Goal: Check status: Check status

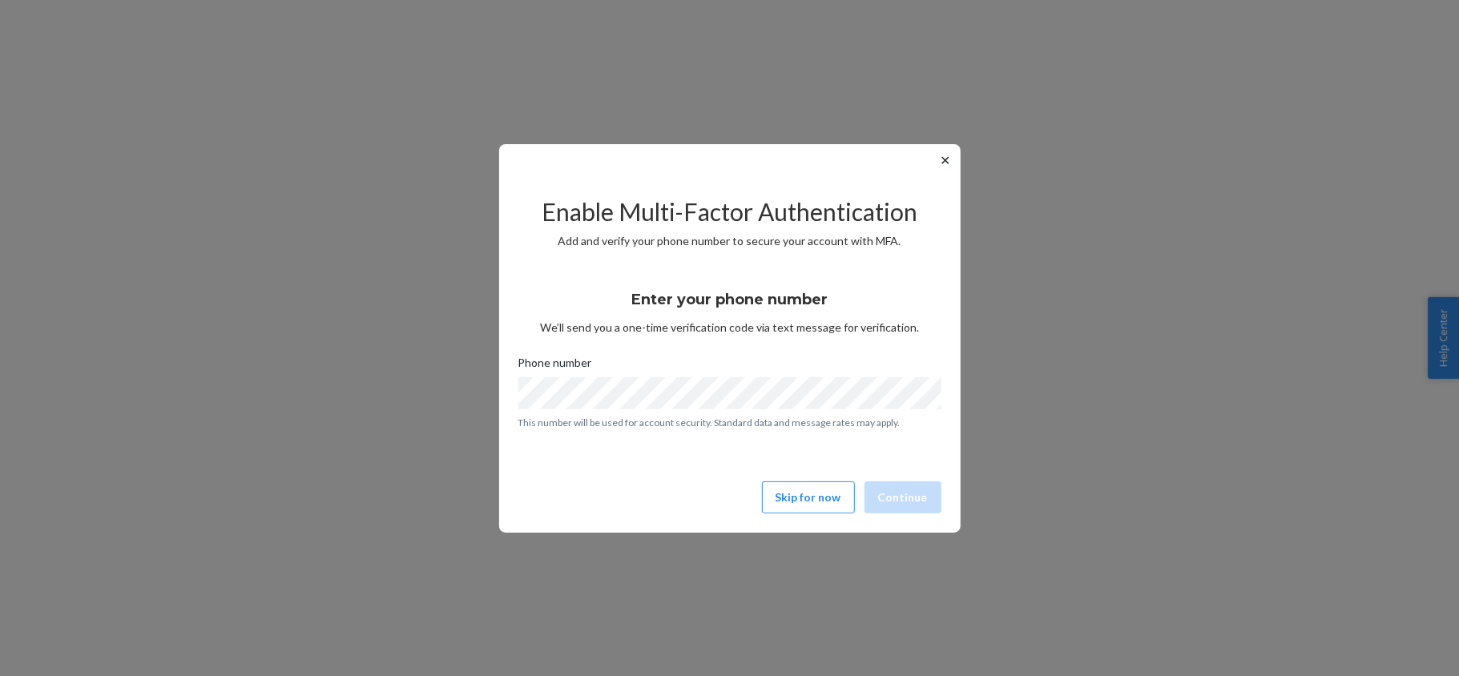
click at [539, 440] on div "Enter your phone number We’ll send you a one-time verification code via text me…" at bounding box center [729, 372] width 423 height 192
click at [943, 155] on button "✕" at bounding box center [945, 160] width 17 height 19
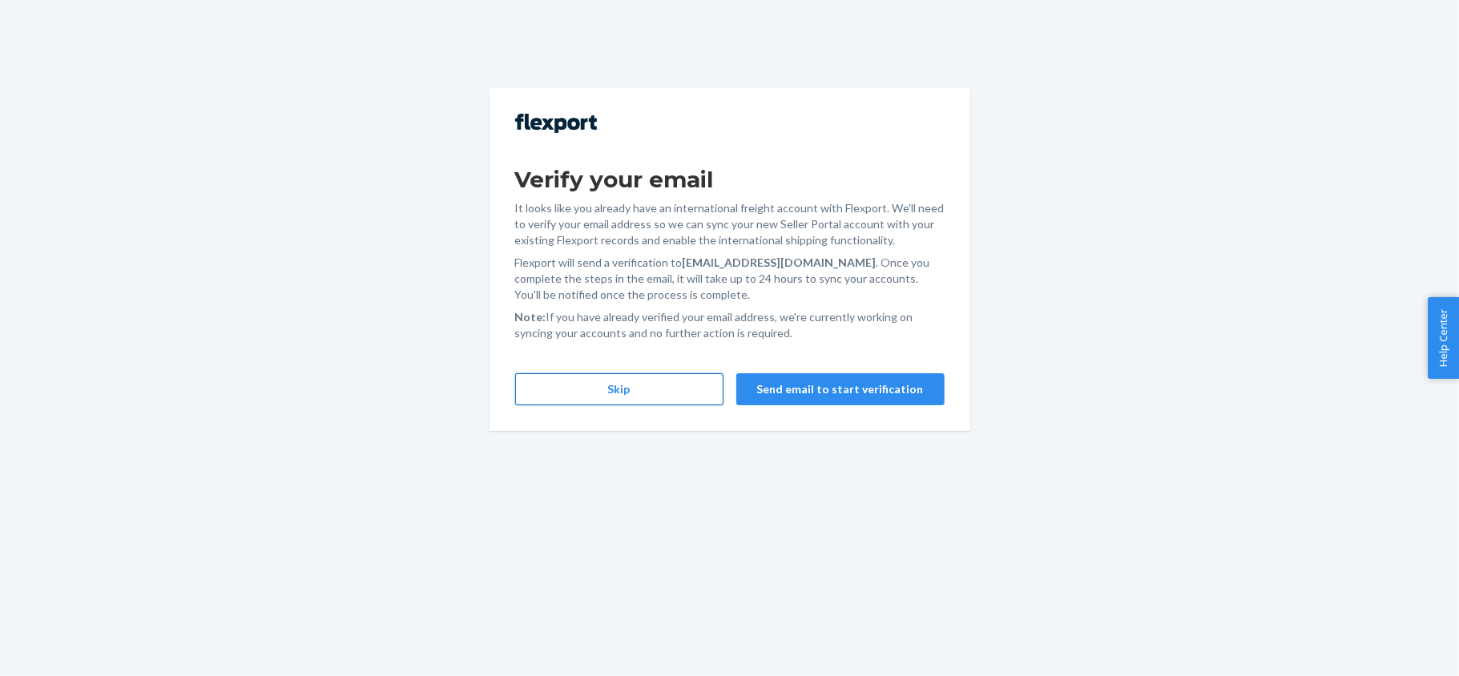
click at [667, 393] on button "Skip" at bounding box center [619, 389] width 208 height 32
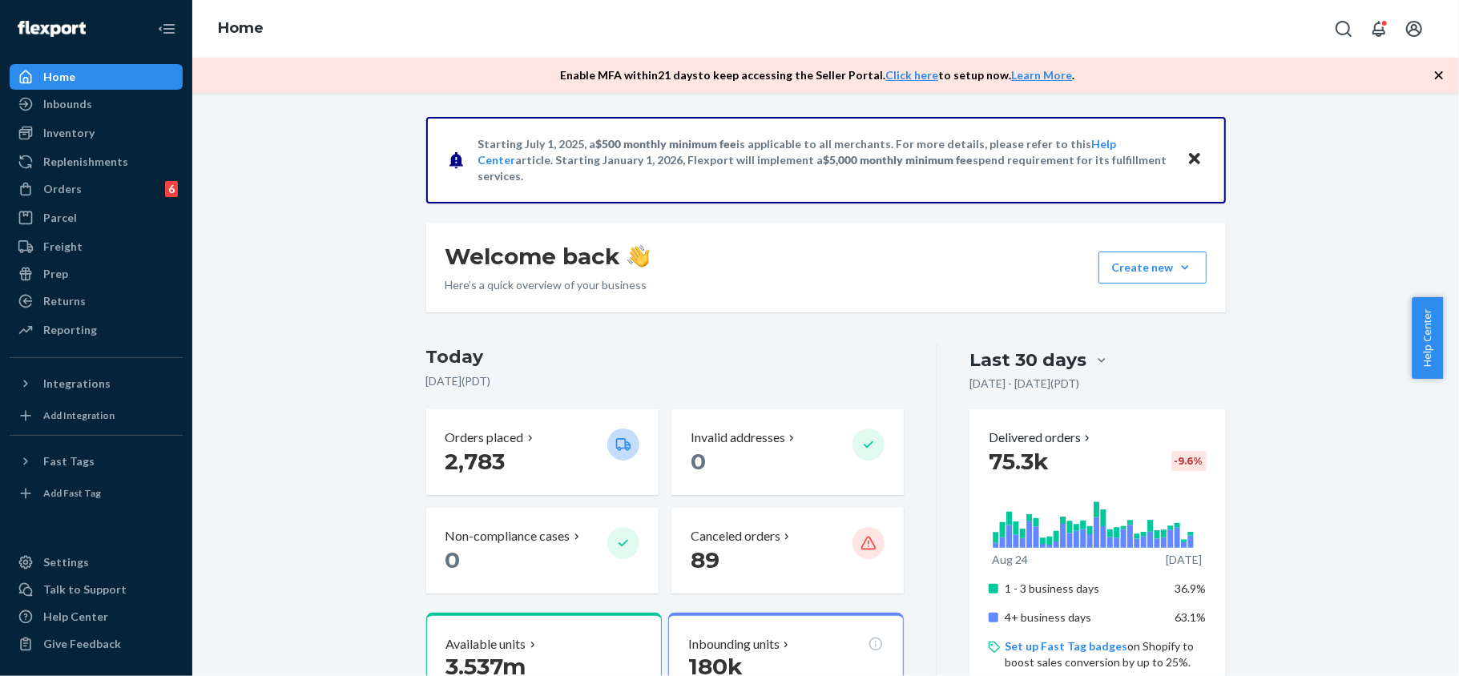
click at [71, 184] on div "Orders" at bounding box center [62, 189] width 38 height 16
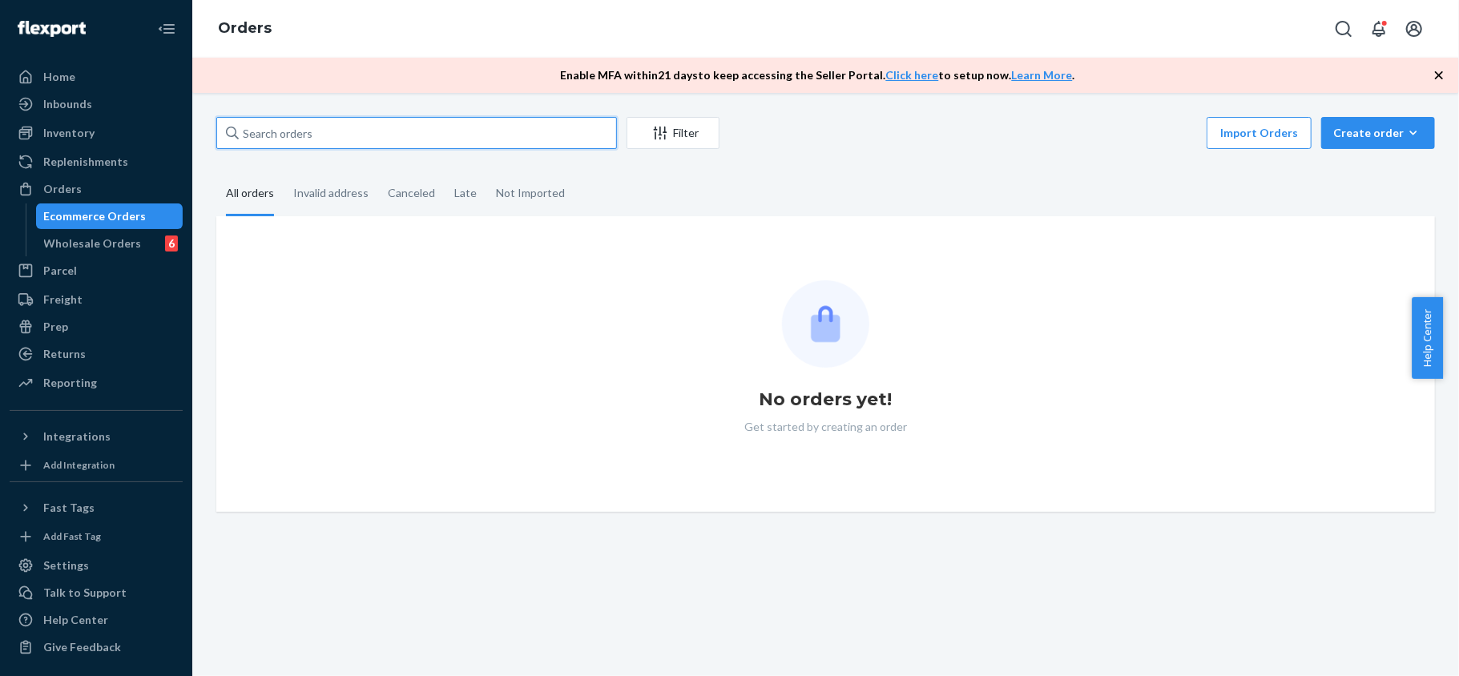
click at [357, 135] on input "text" at bounding box center [416, 133] width 401 height 32
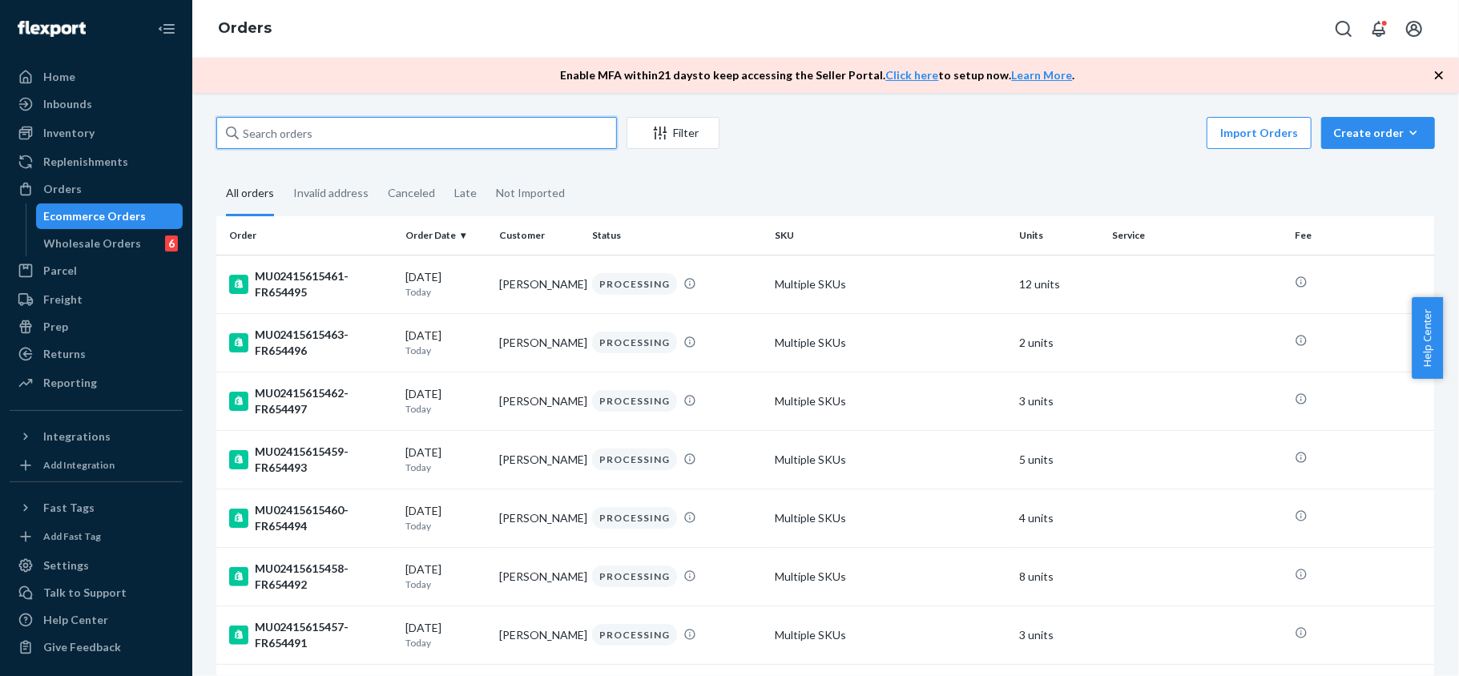
paste input "MU02415577313"
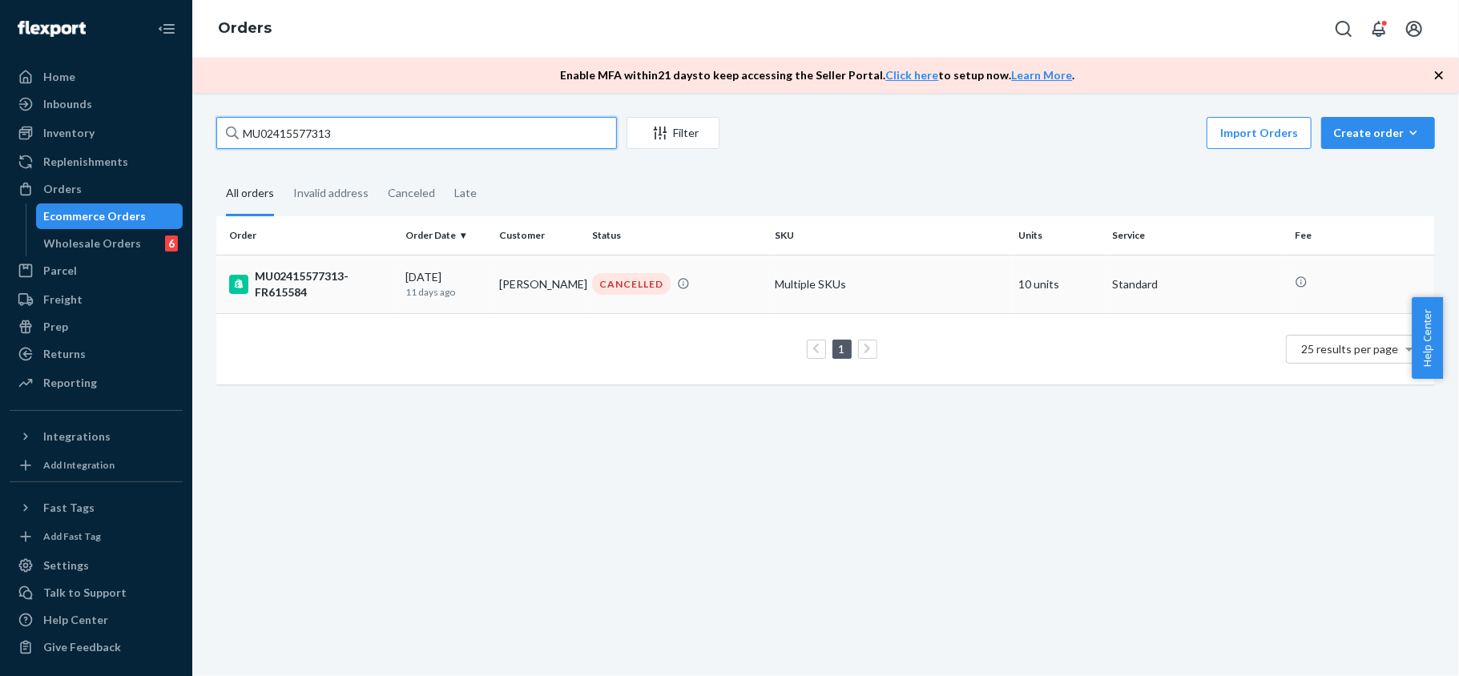
type input "MU02415577313"
click at [344, 276] on div "MU02415577313-FR615584" at bounding box center [310, 284] width 163 height 32
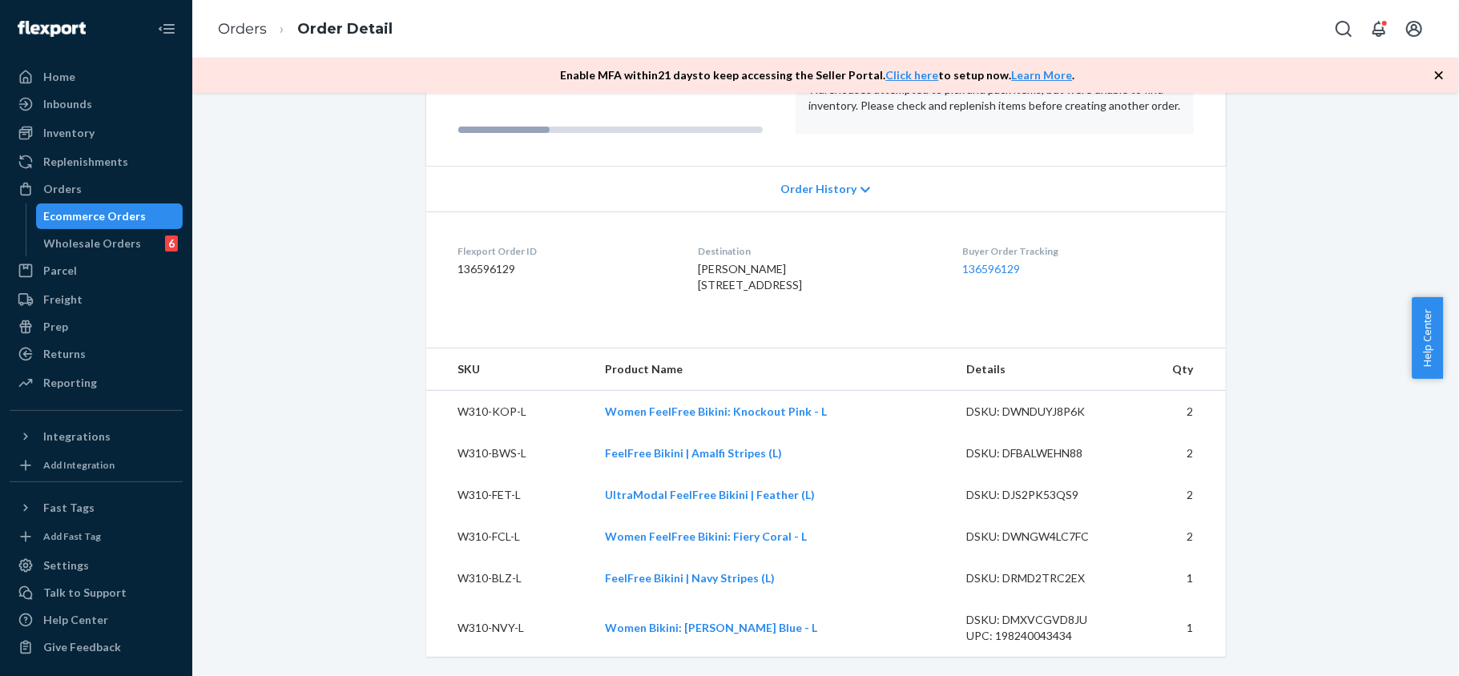
scroll to position [260, 0]
click at [1006, 410] on div "DSKU: DWNDUYJ8P6K" at bounding box center [1041, 412] width 151 height 16
copy div "DWNDUYJ8P6K"
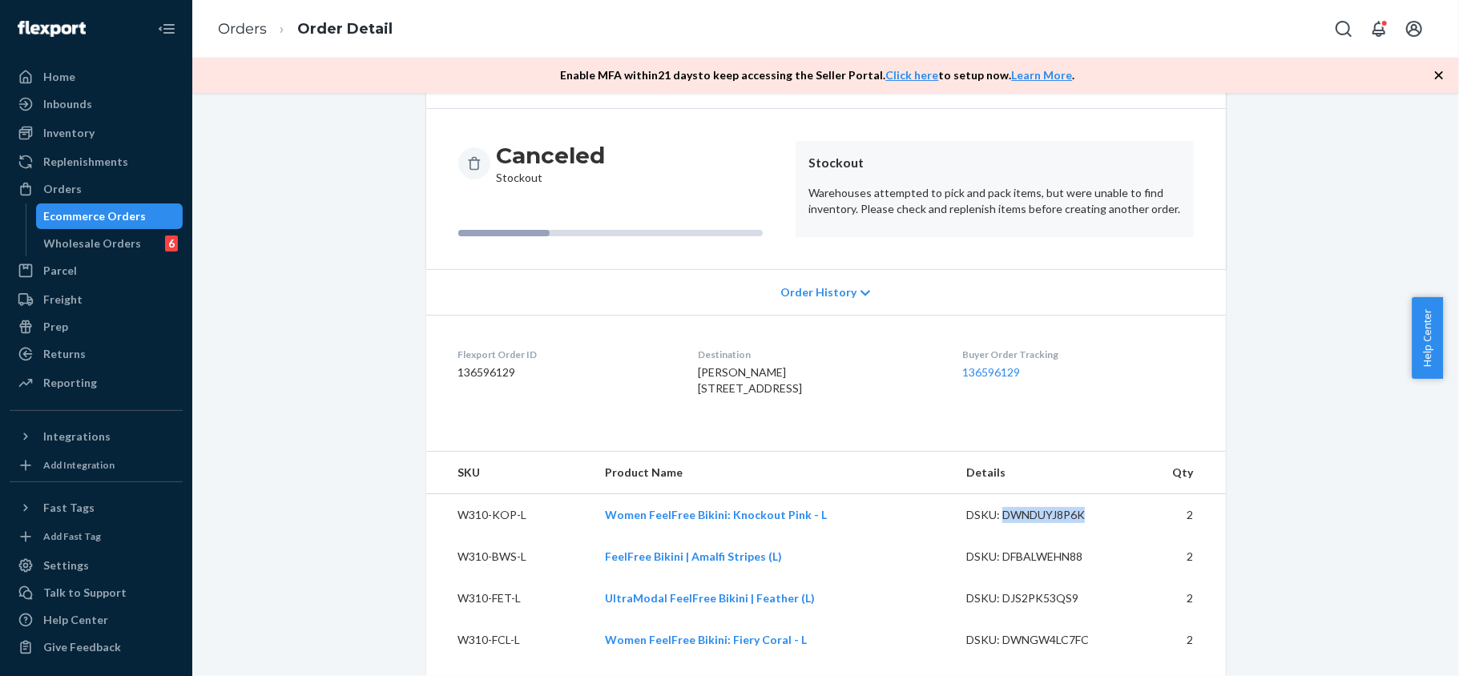
scroll to position [0, 0]
